Goal: Information Seeking & Learning: Check status

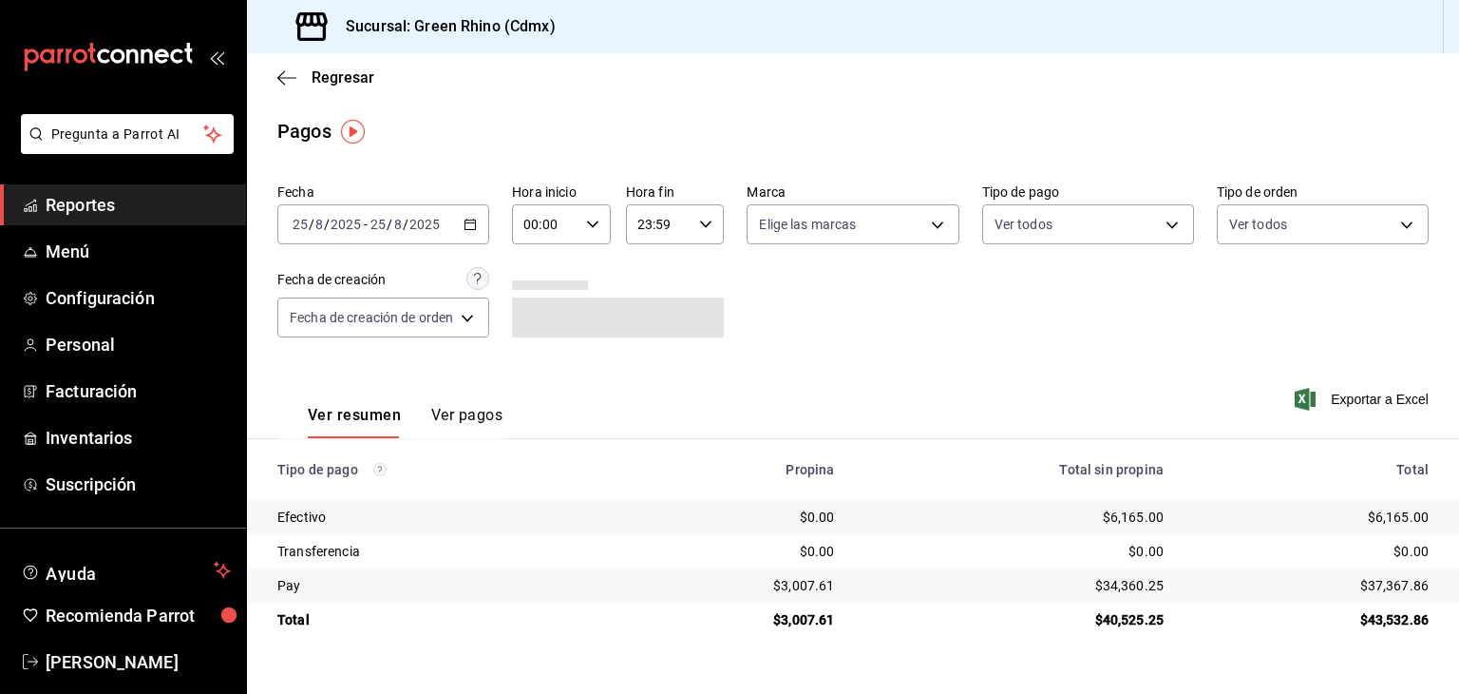
click at [342, 65] on div "Regresar" at bounding box center [853, 77] width 1212 height 48
click at [341, 71] on span "Regresar" at bounding box center [343, 77] width 63 height 18
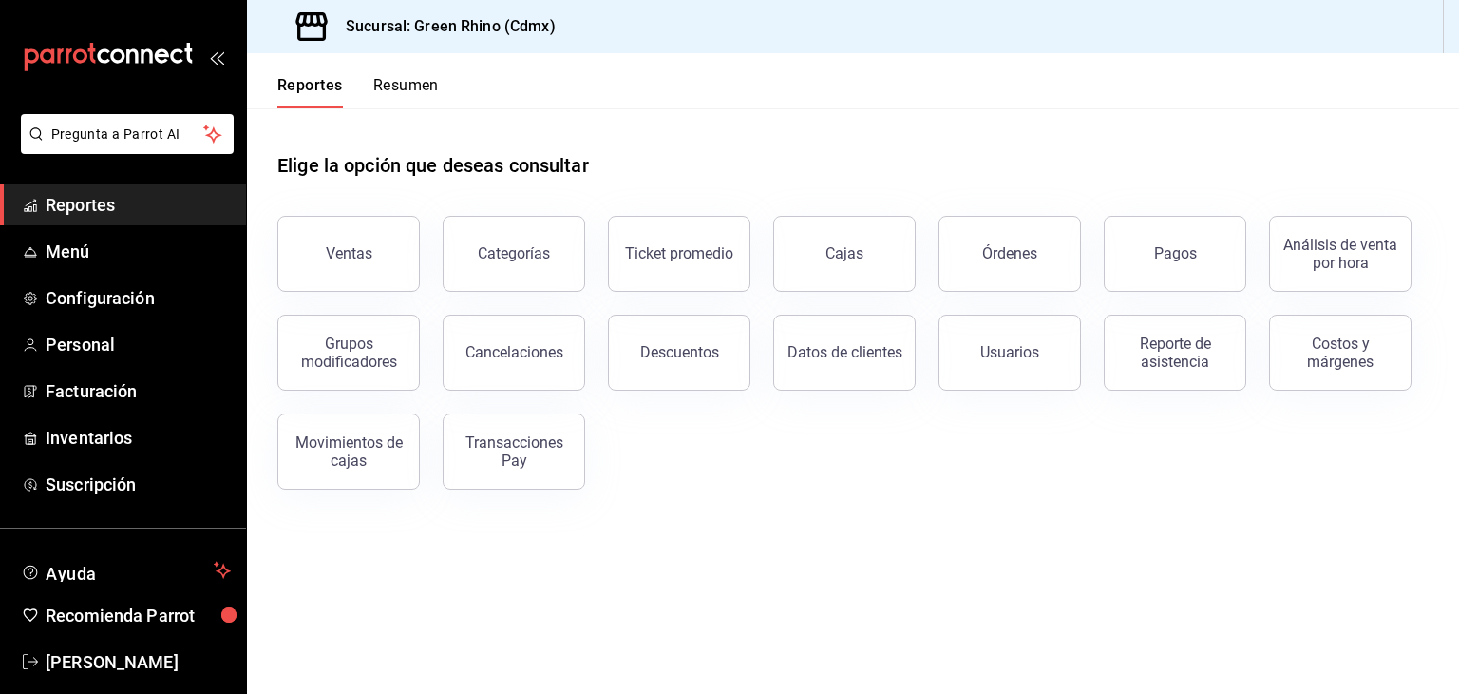
click at [422, 97] on button "Resumen" at bounding box center [406, 92] width 66 height 32
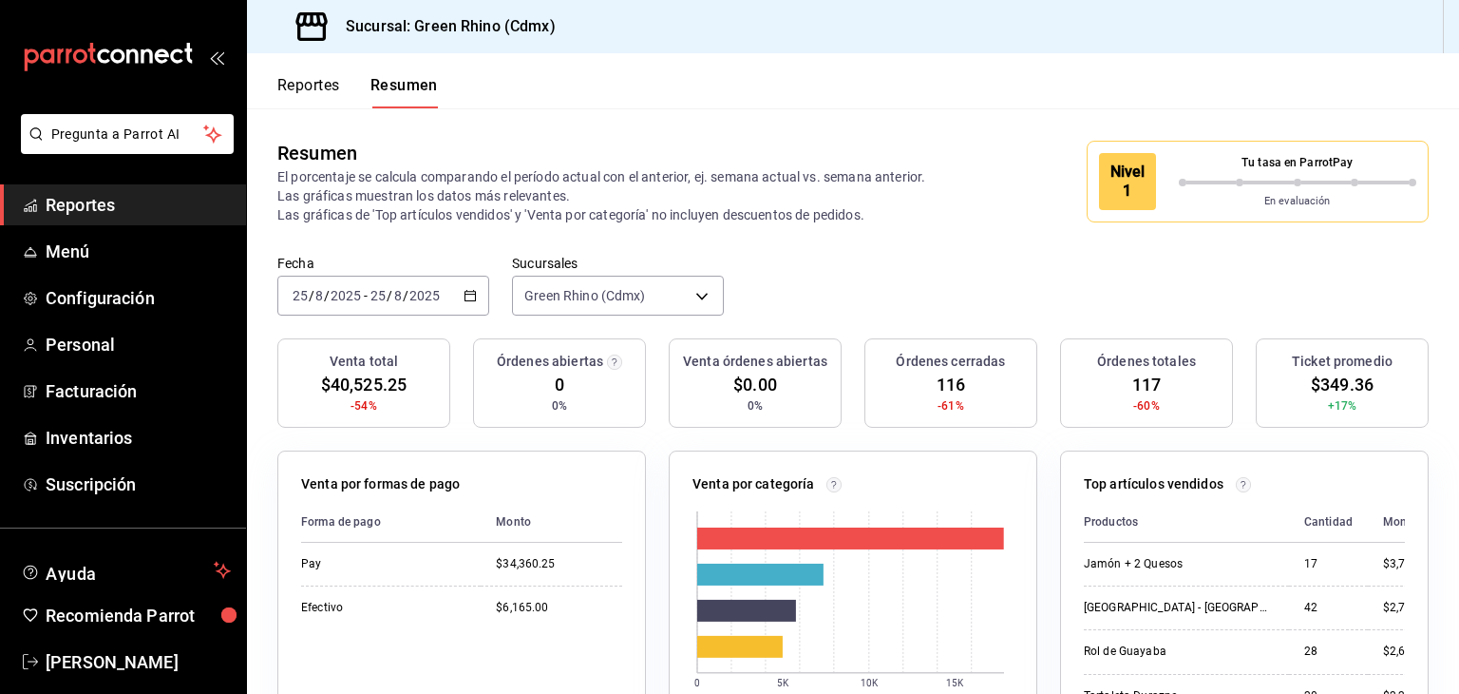
click at [1117, 176] on div "Nivel 1" at bounding box center [1127, 181] width 57 height 57
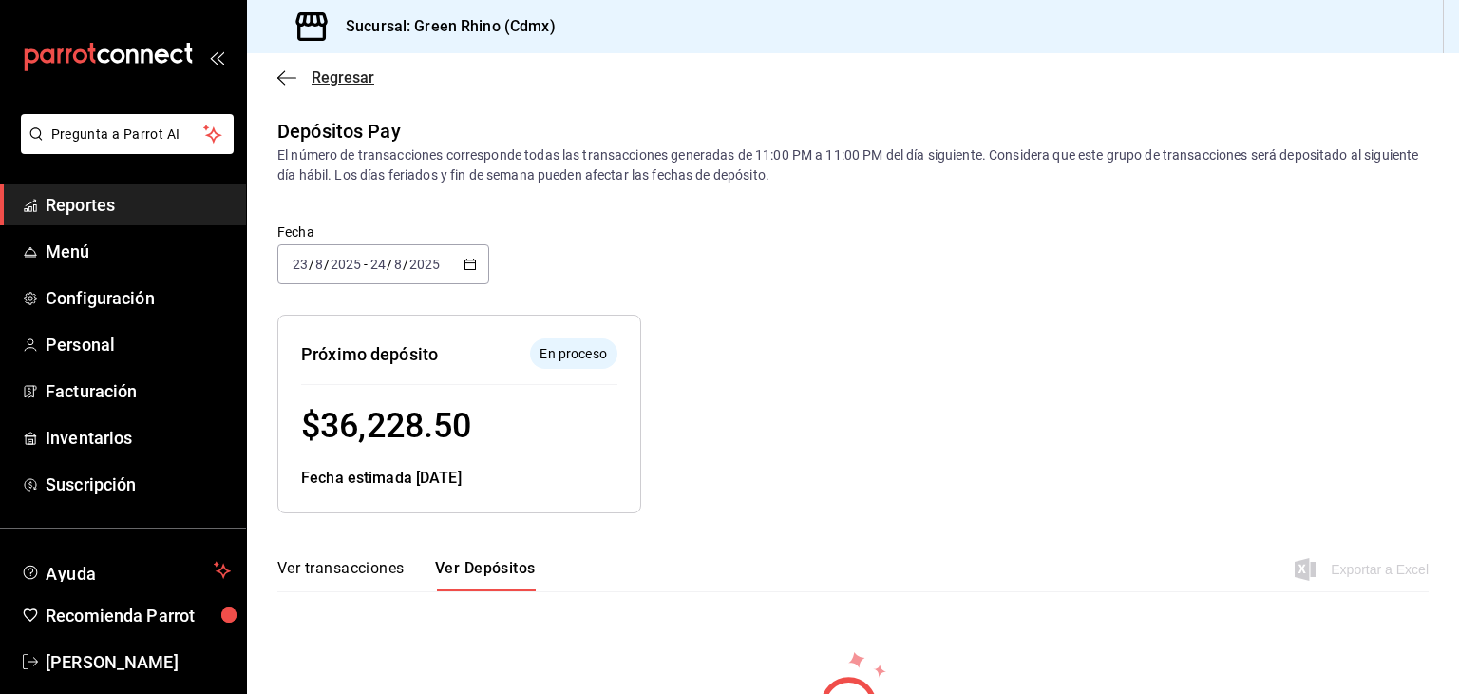
click at [297, 74] on span "Regresar" at bounding box center [325, 77] width 97 height 18
